Goal: Transaction & Acquisition: Purchase product/service

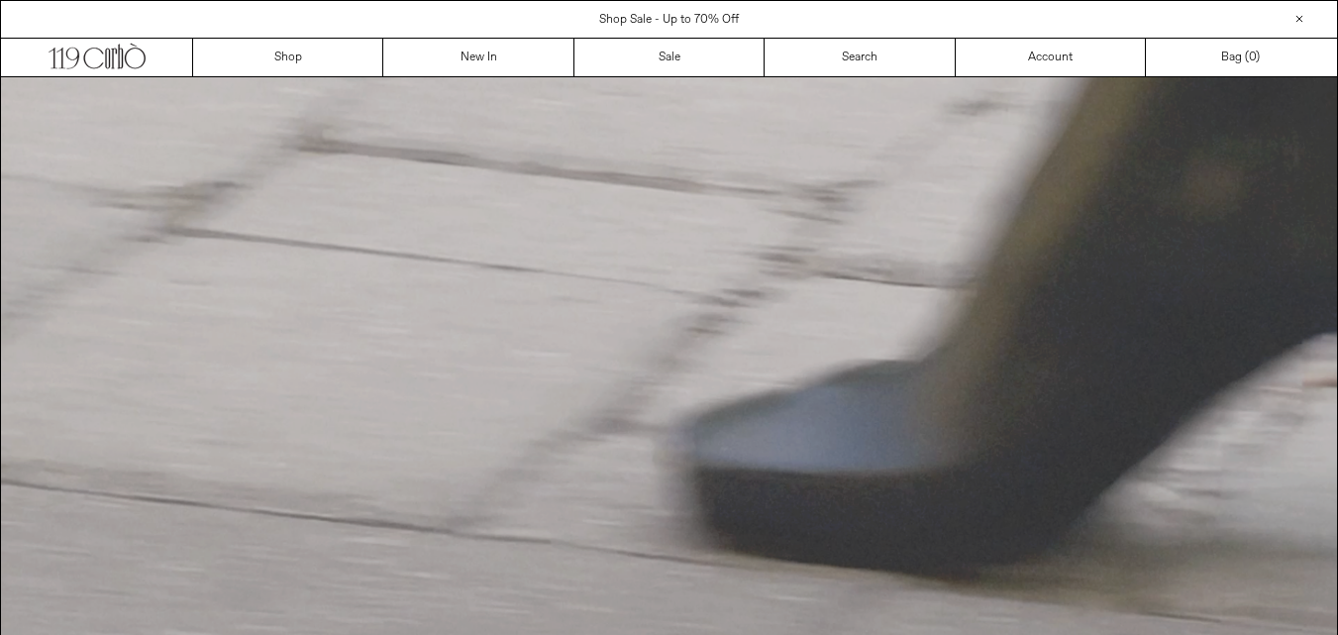
drag, startPoint x: 0, startPoint y: 0, endPoint x: 623, endPoint y: 284, distance: 684.8
click at [623, 284] on video "Your browser does not support the video tag." at bounding box center [669, 414] width 1336 height 675
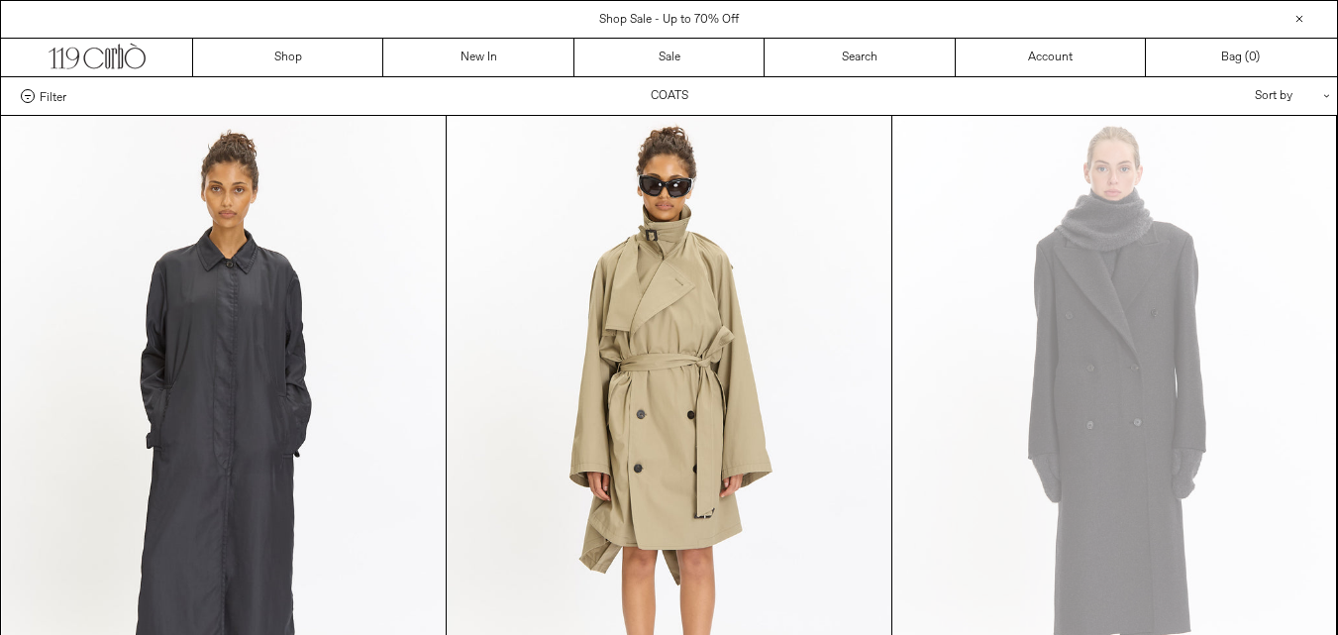
scroll to position [123, 0]
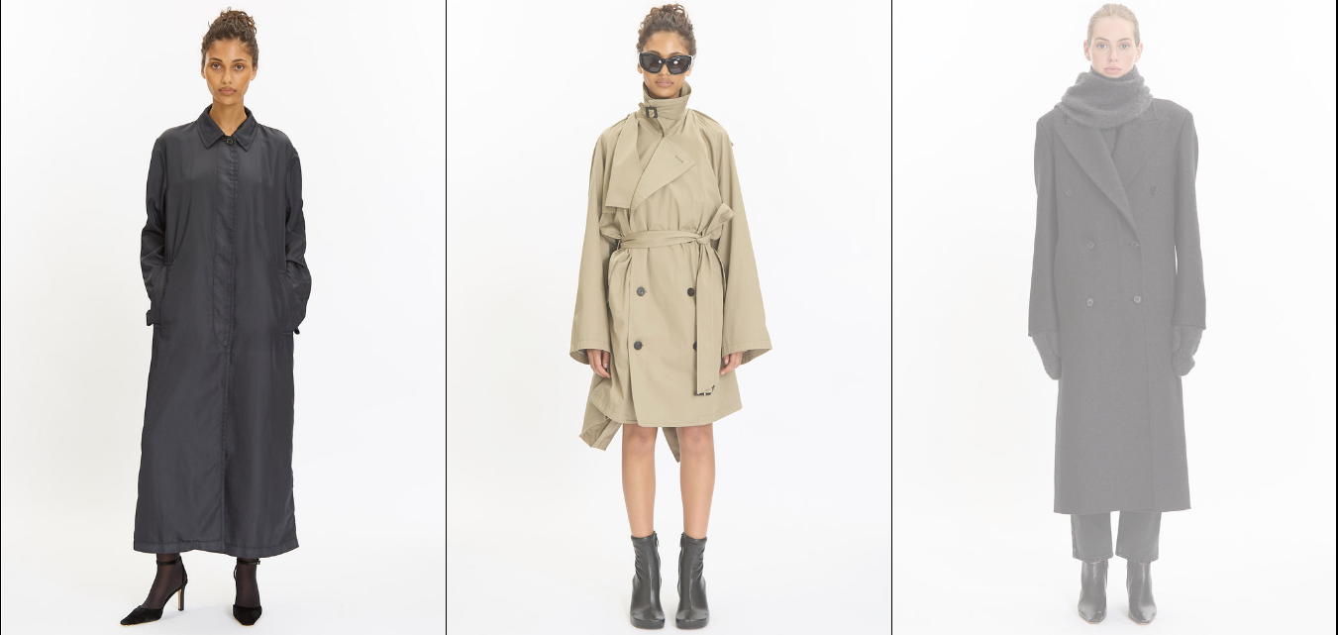
click at [660, 253] on at bounding box center [669, 326] width 445 height 667
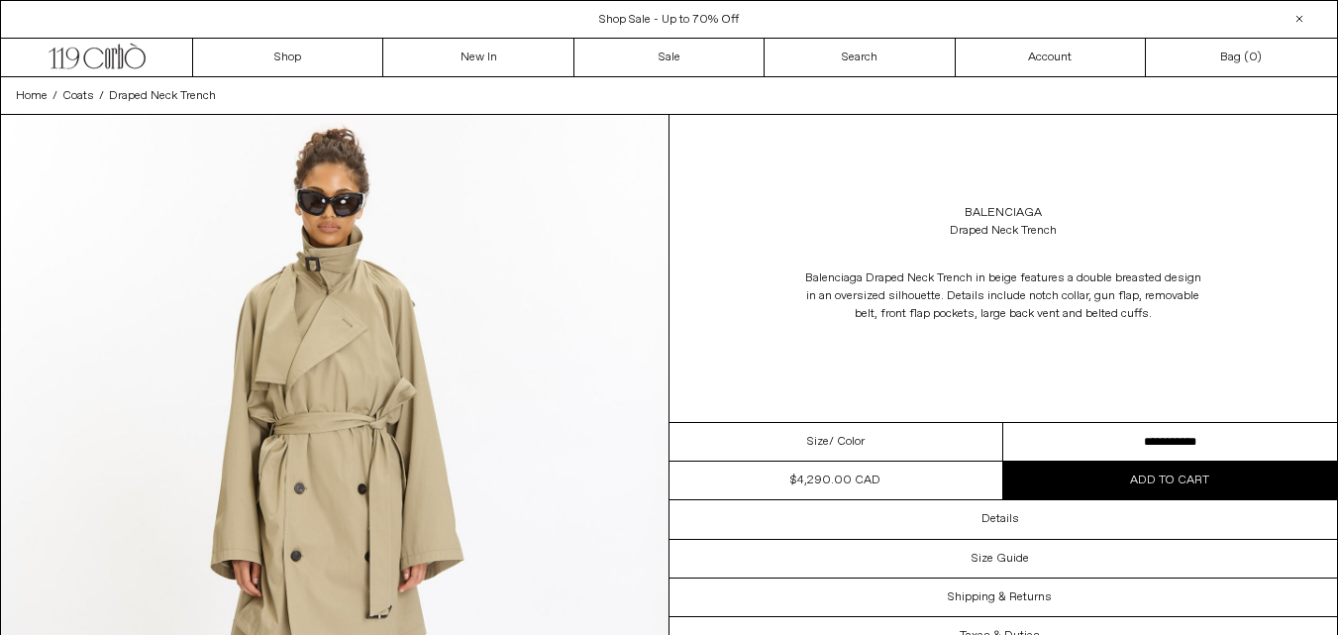
click at [831, 448] on span "/ Color" at bounding box center [847, 442] width 36 height 18
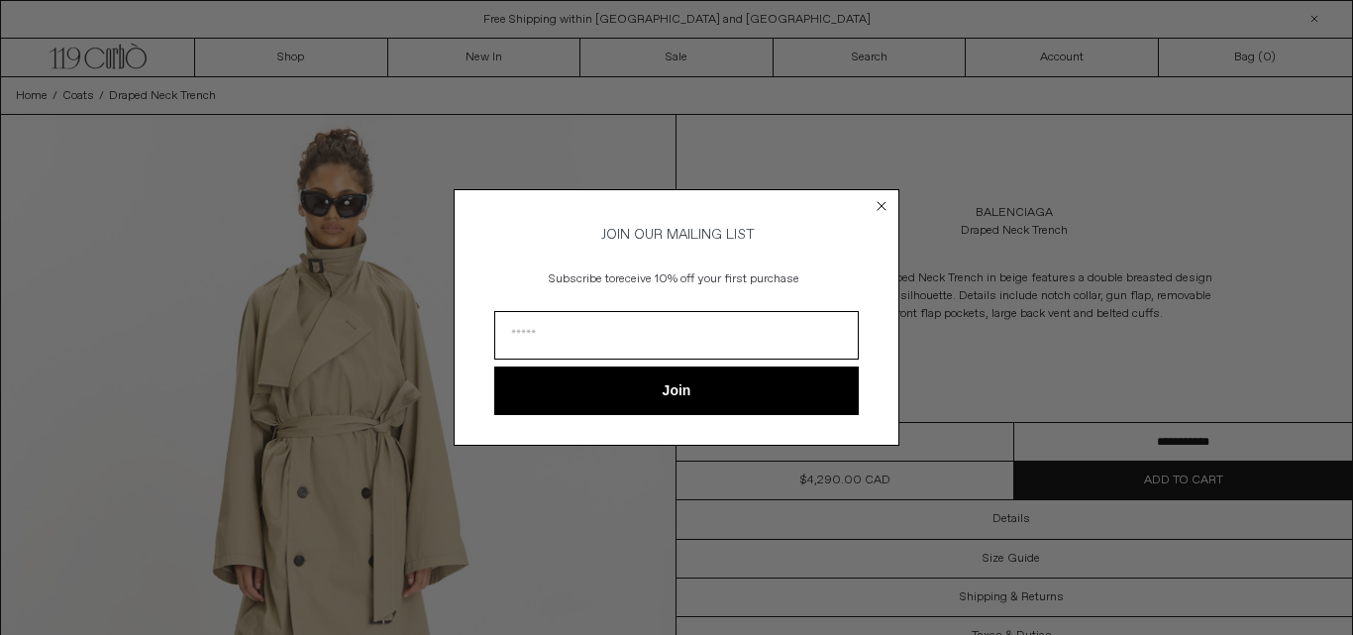
click at [831, 445] on form "JOIN OUR MAILING LIST Subscribe to receive 10% off your first purchase Join ***…" at bounding box center [677, 317] width 446 height 256
click at [876, 198] on circle "Close dialog" at bounding box center [882, 206] width 19 height 19
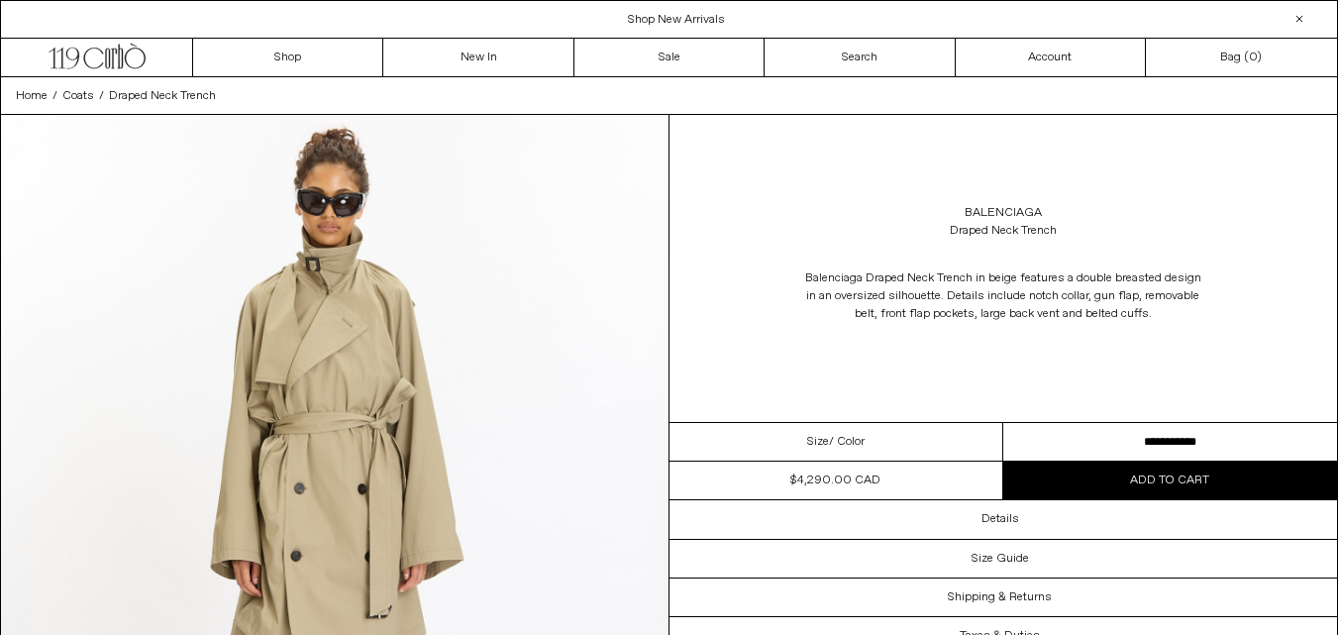
click at [1104, 429] on select "**********" at bounding box center [1170, 442] width 334 height 39
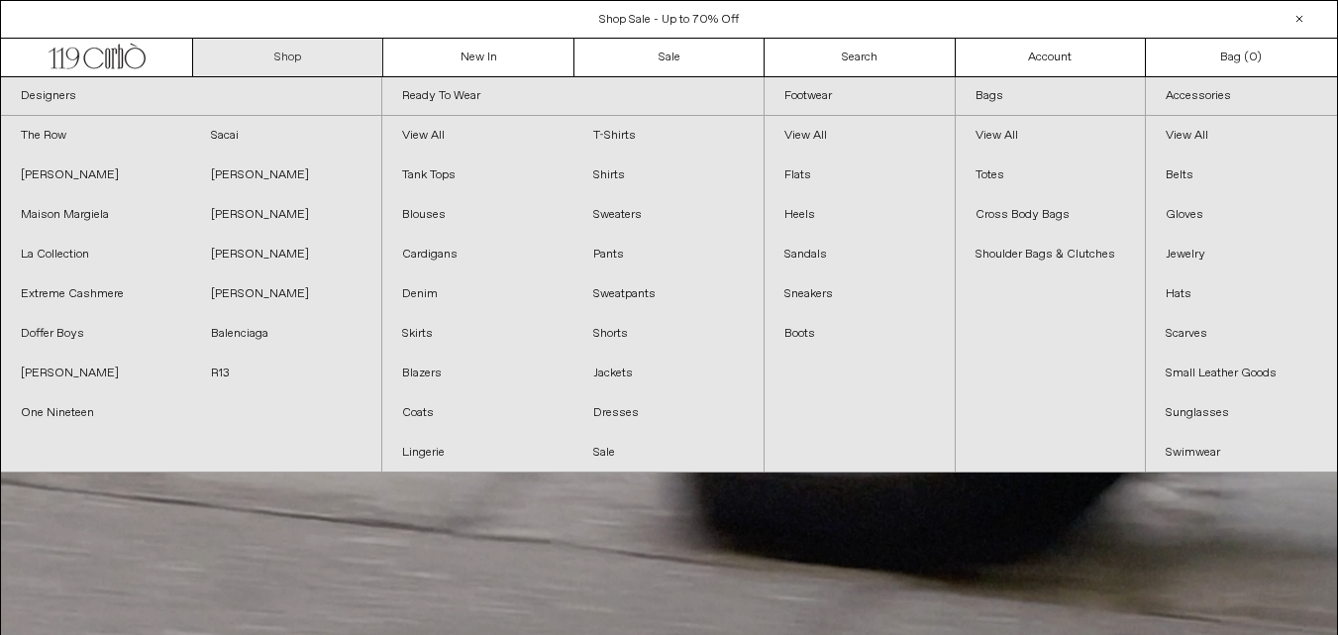
click at [296, 60] on link "Shop" at bounding box center [288, 58] width 190 height 38
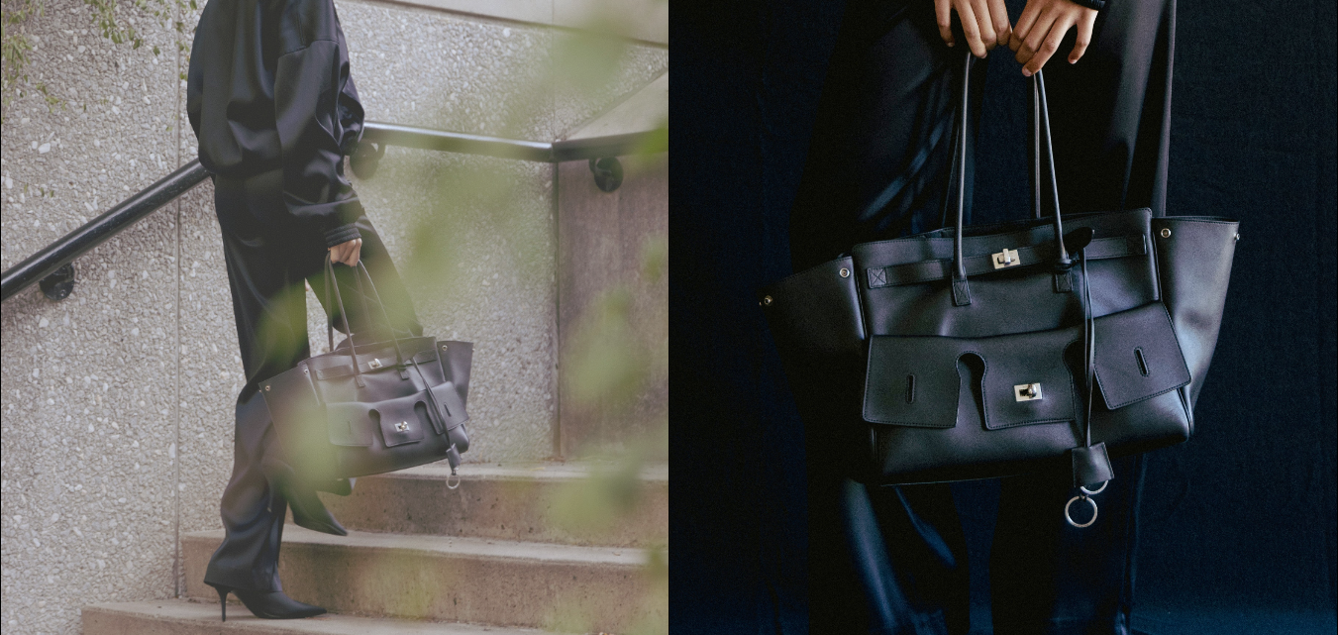
click at [302, 270] on img at bounding box center [335, 218] width 668 height 841
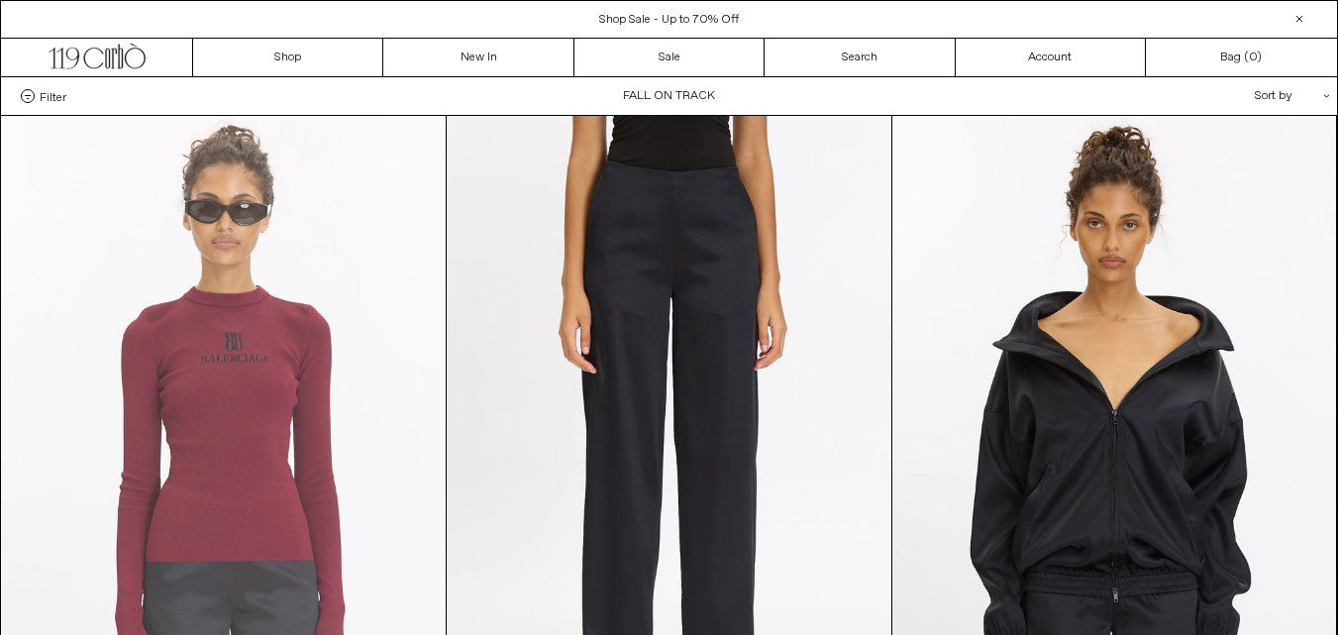
click at [302, 270] on at bounding box center [224, 449] width 445 height 667
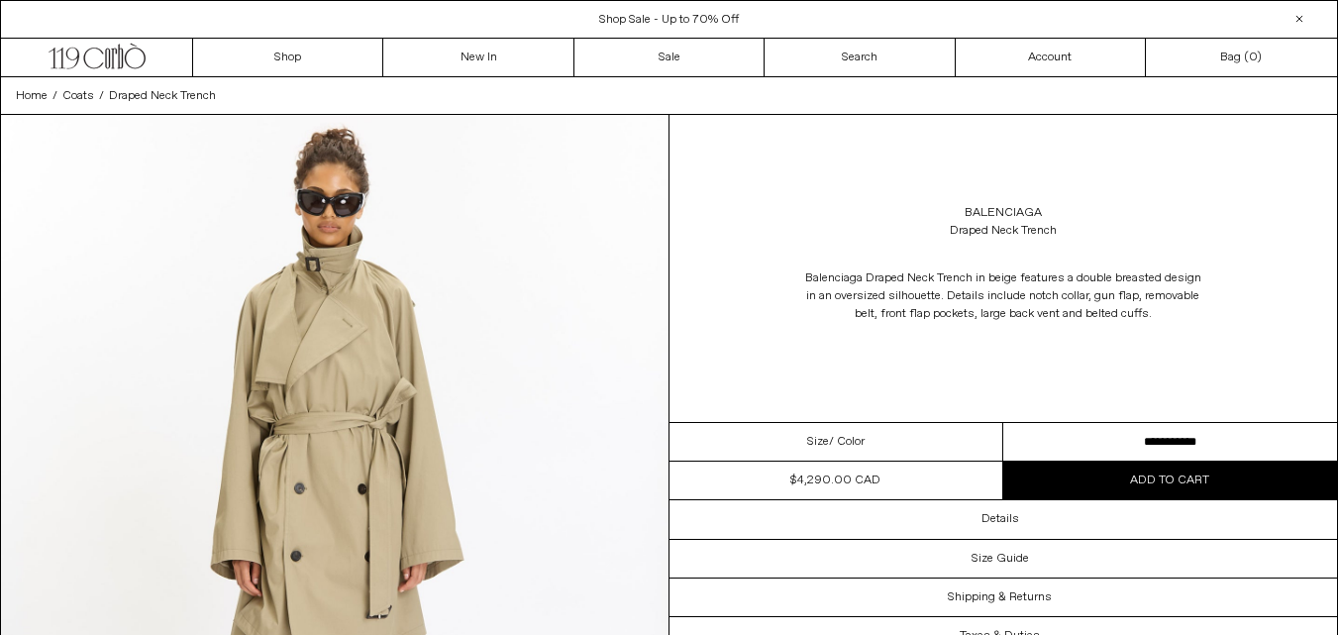
click at [1103, 470] on button "Add to cart" at bounding box center [1170, 481] width 334 height 38
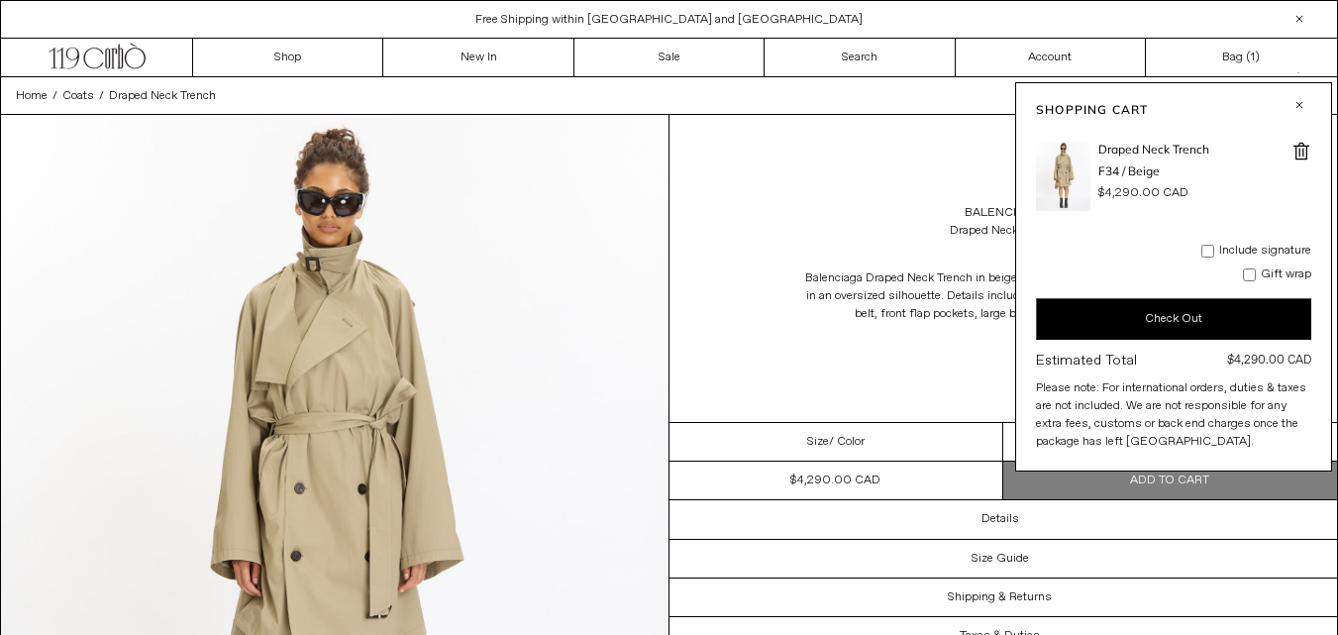
click at [1104, 315] on button "Check Out" at bounding box center [1173, 319] width 275 height 42
